Goal: Check status: Check status

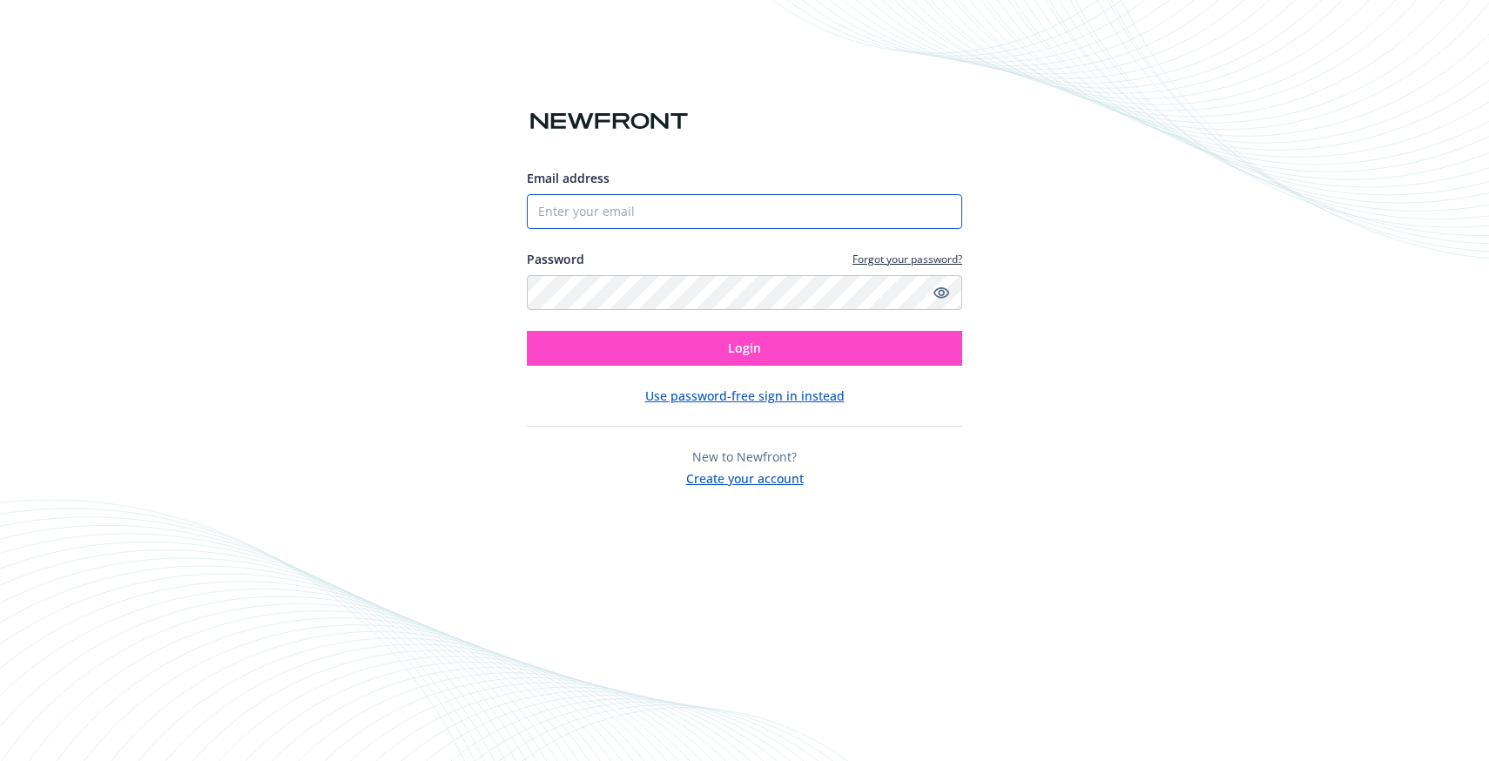
type input "[EMAIL_ADDRESS][PERSON_NAME][DOMAIN_NAME]"
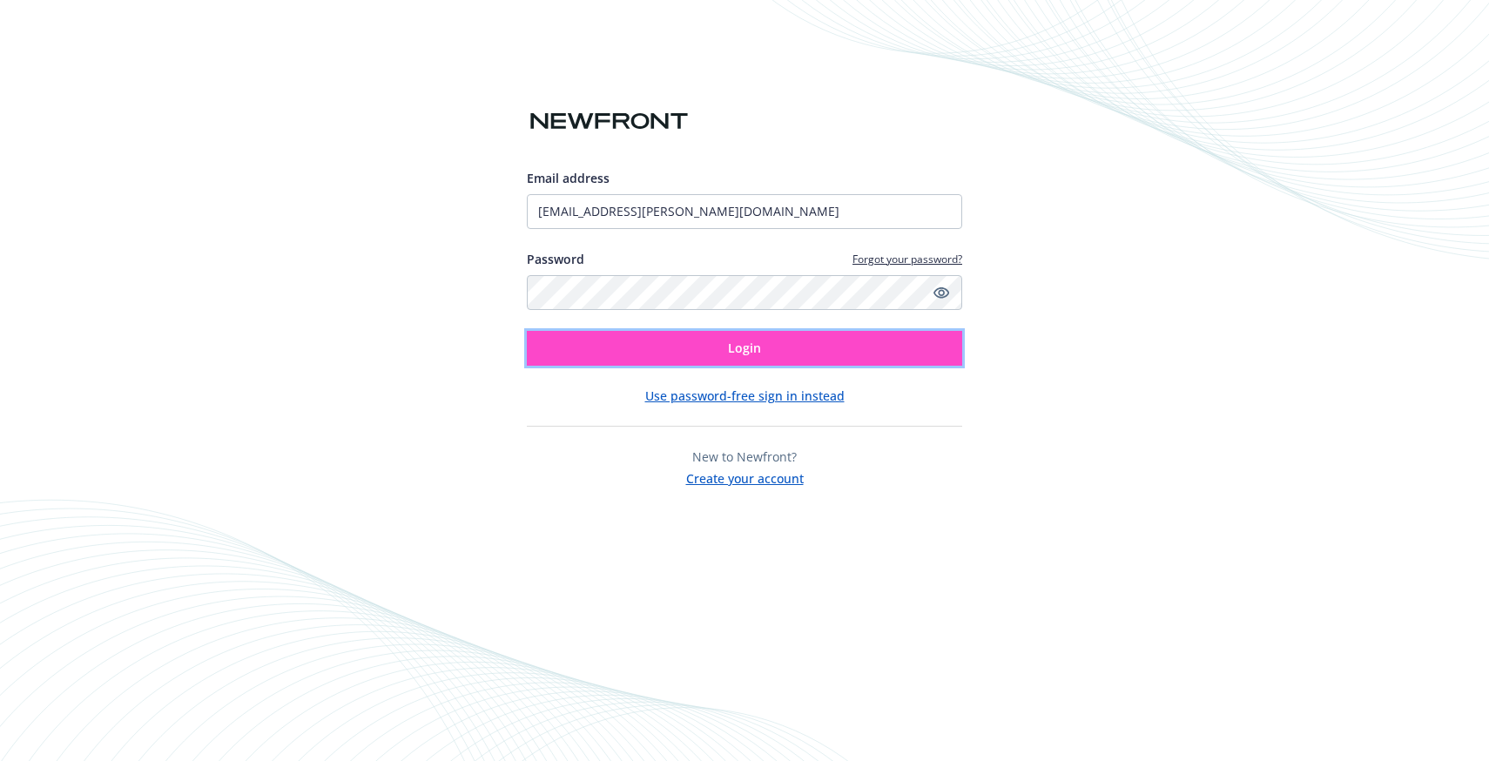
click at [639, 345] on button "Login" at bounding box center [744, 348] width 435 height 35
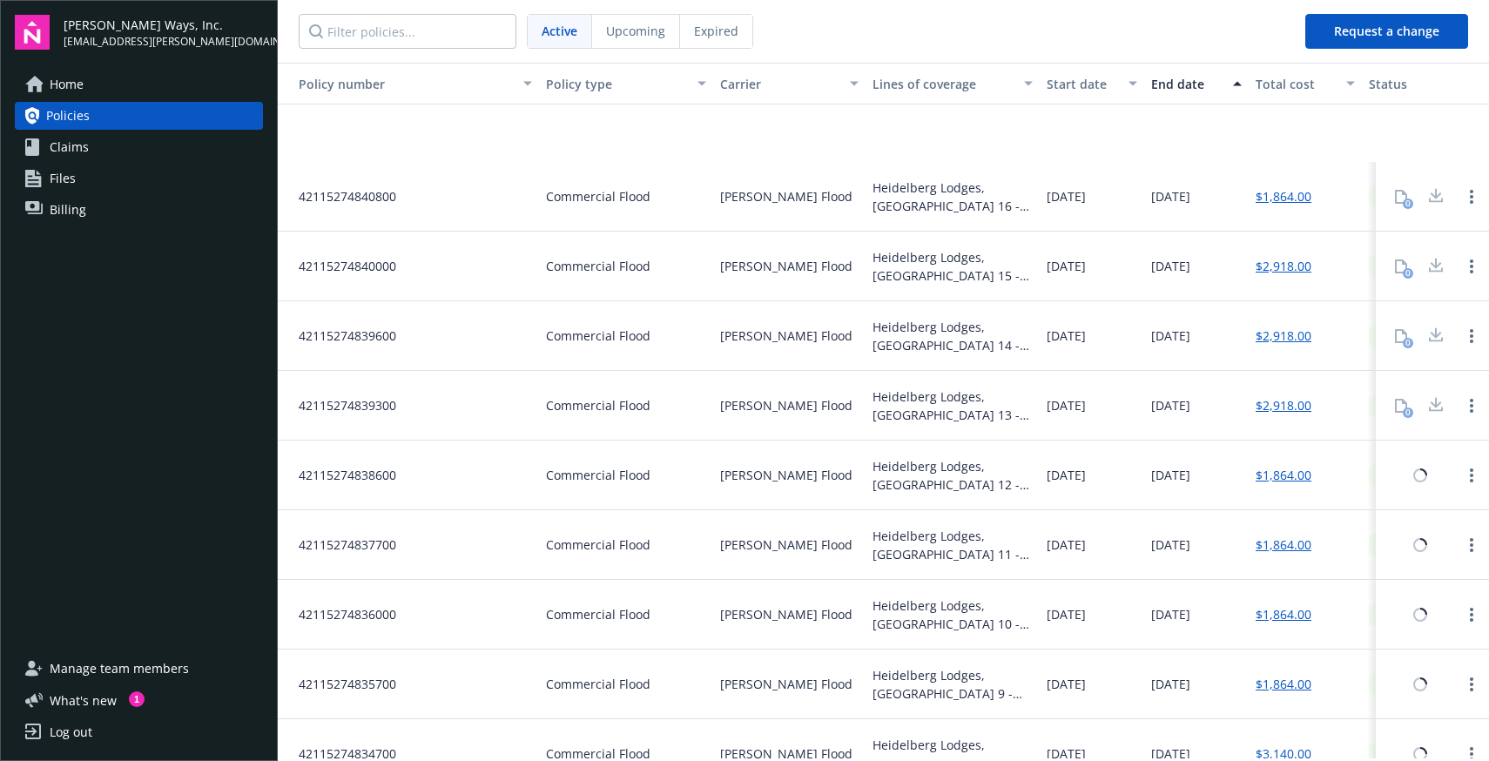
scroll to position [1227, 0]
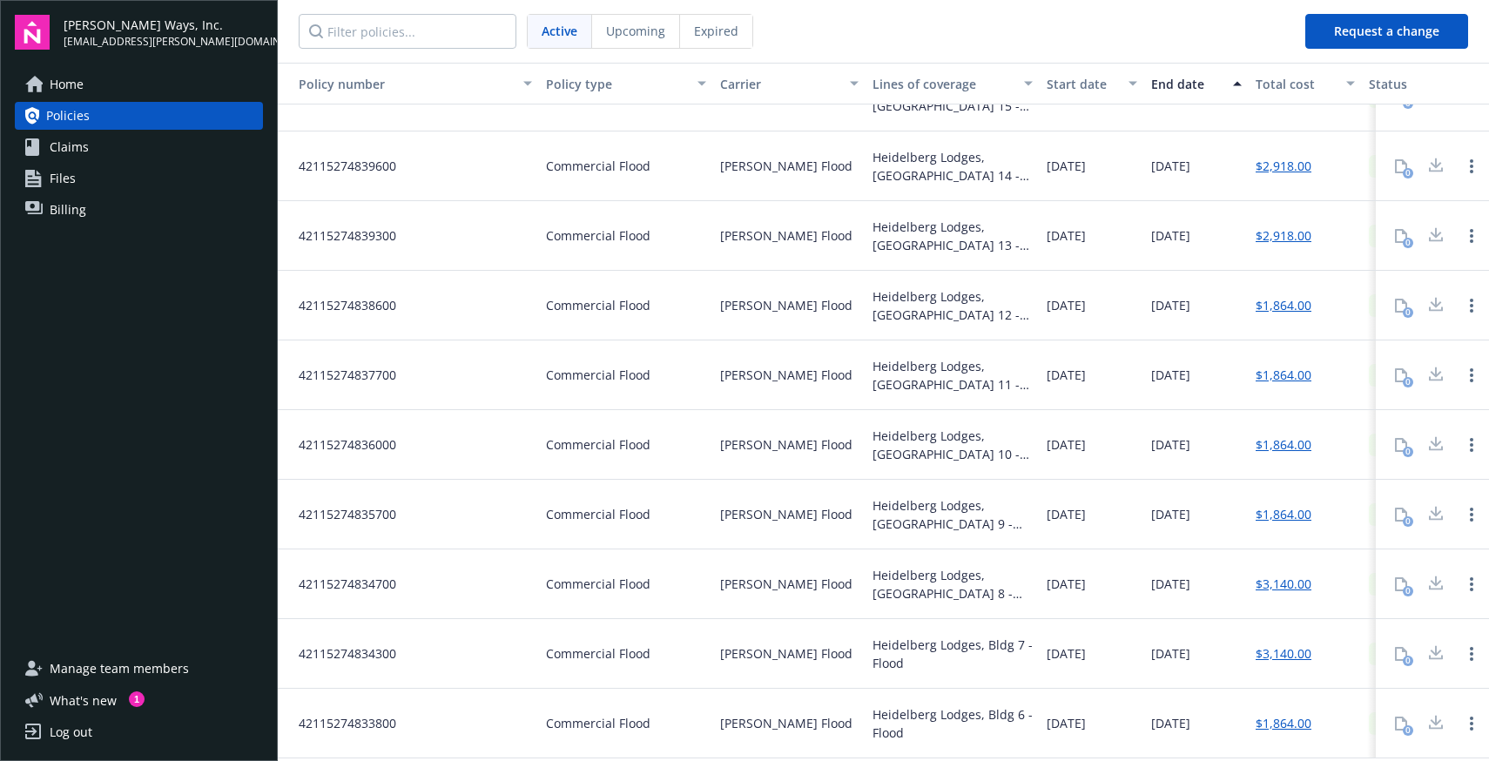
click at [1404, 441] on div "0" at bounding box center [1400, 444] width 35 height 35
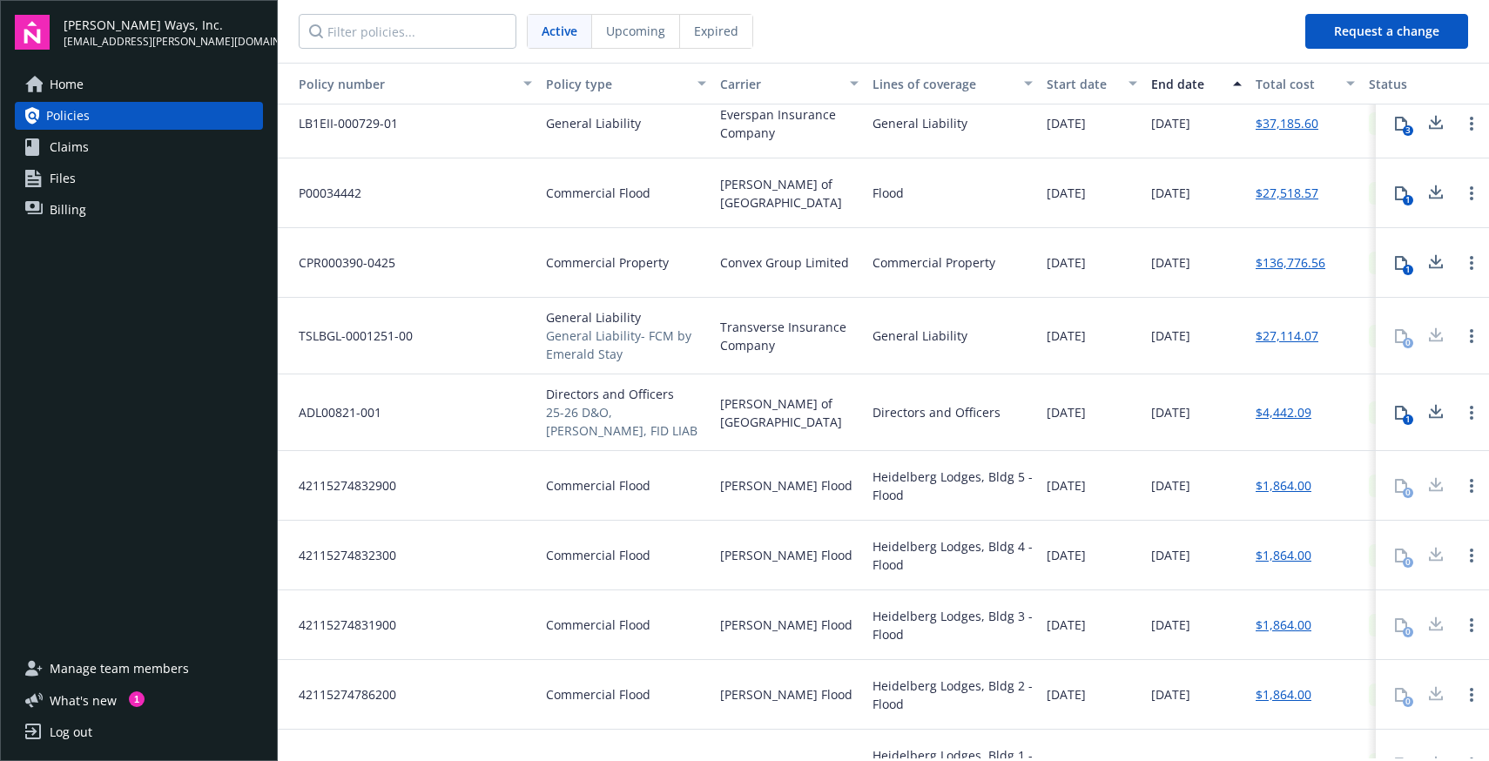
scroll to position [0, 0]
